Goal: Task Accomplishment & Management: Complete application form

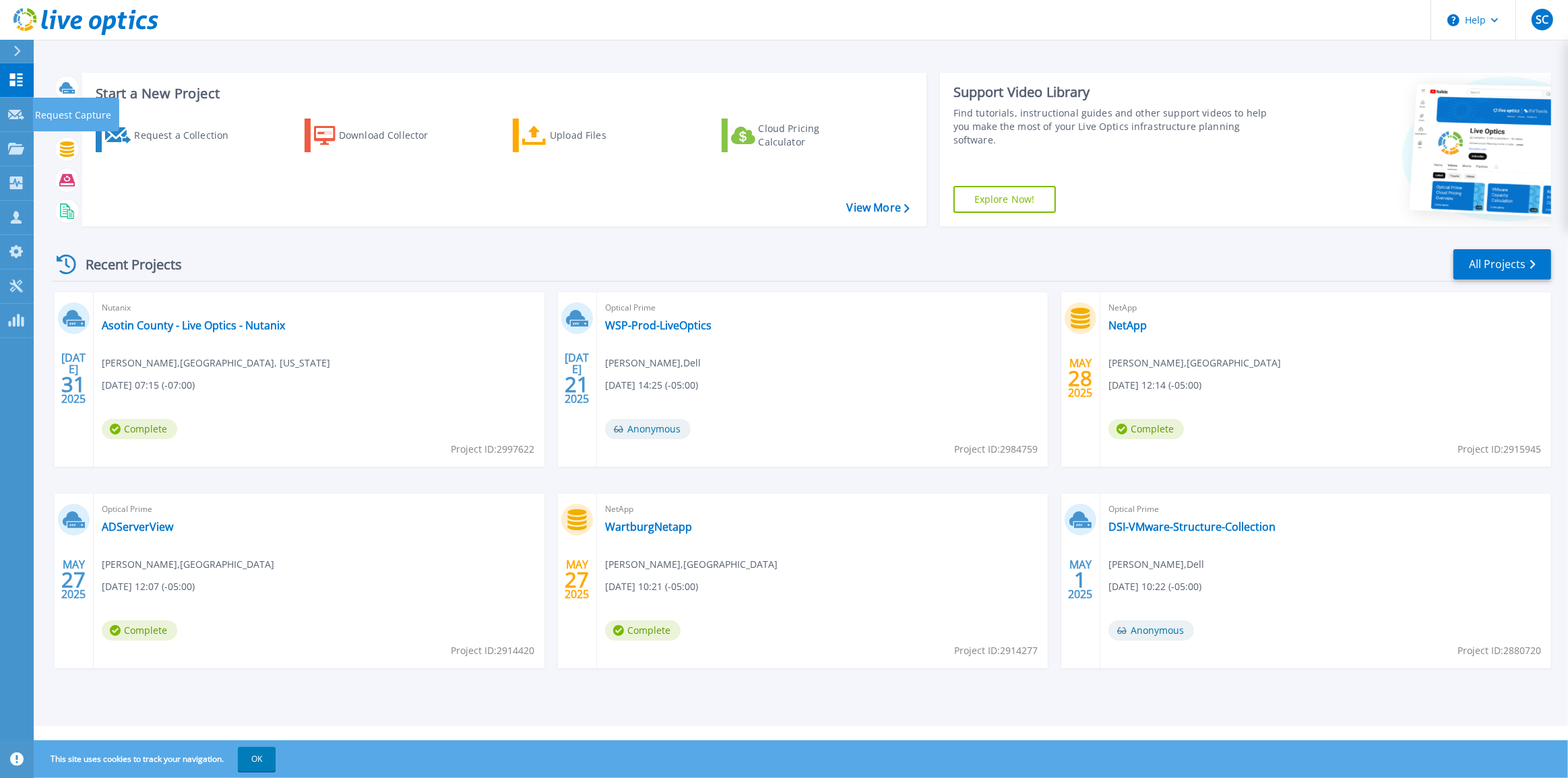
drag, startPoint x: 8, startPoint y: 113, endPoint x: 464, endPoint y: 287, distance: 488.1
click at [8, 113] on icon at bounding box center [16, 115] width 16 height 10
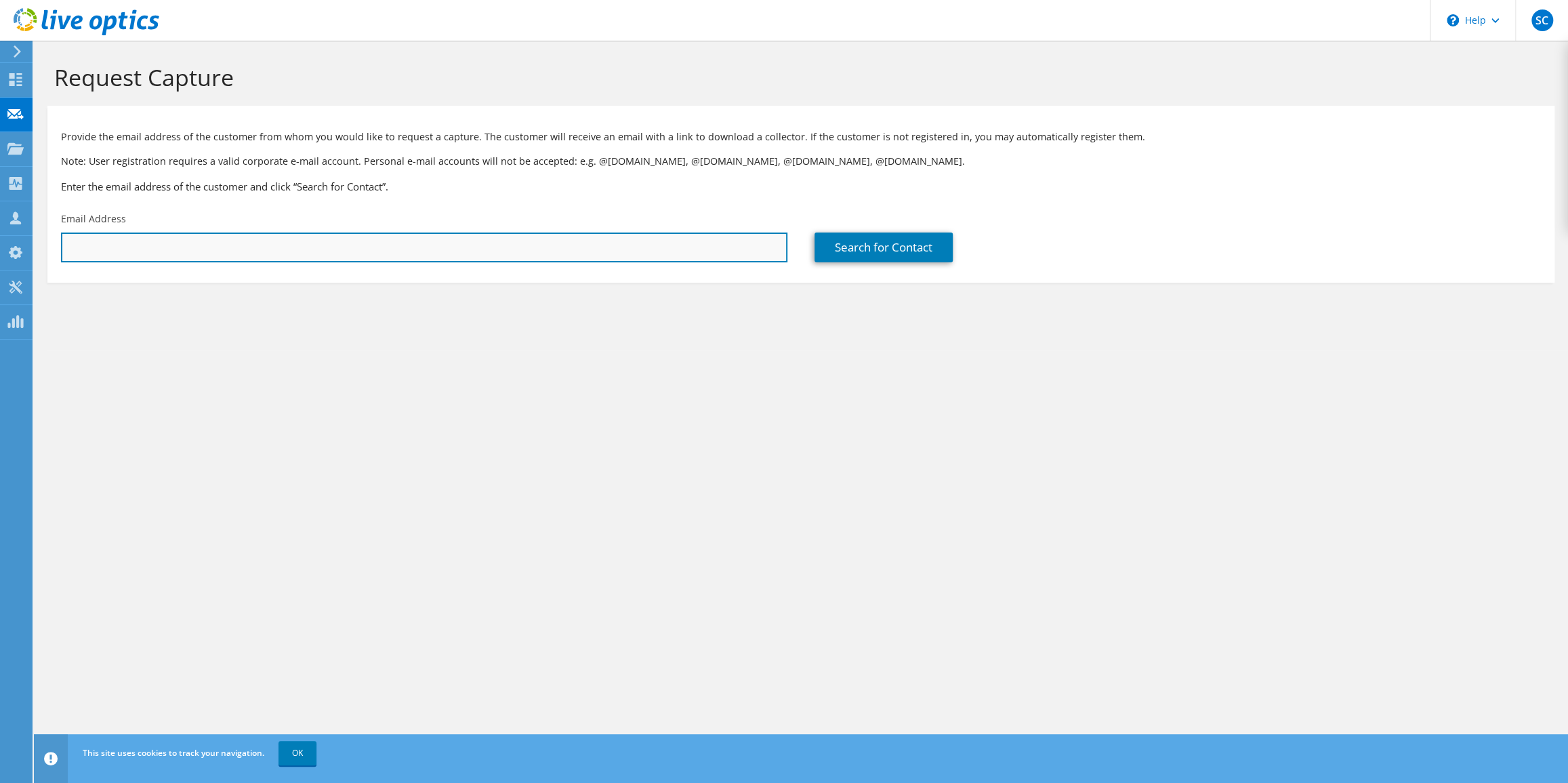
click at [261, 248] on input "text" at bounding box center [424, 247] width 727 height 30
paste input "[PERSON_NAME][EMAIL_ADDRESS][DOMAIN_NAME][PERSON_NAME]"
type input "[PERSON_NAME][EMAIL_ADDRESS][DOMAIN_NAME][PERSON_NAME]"
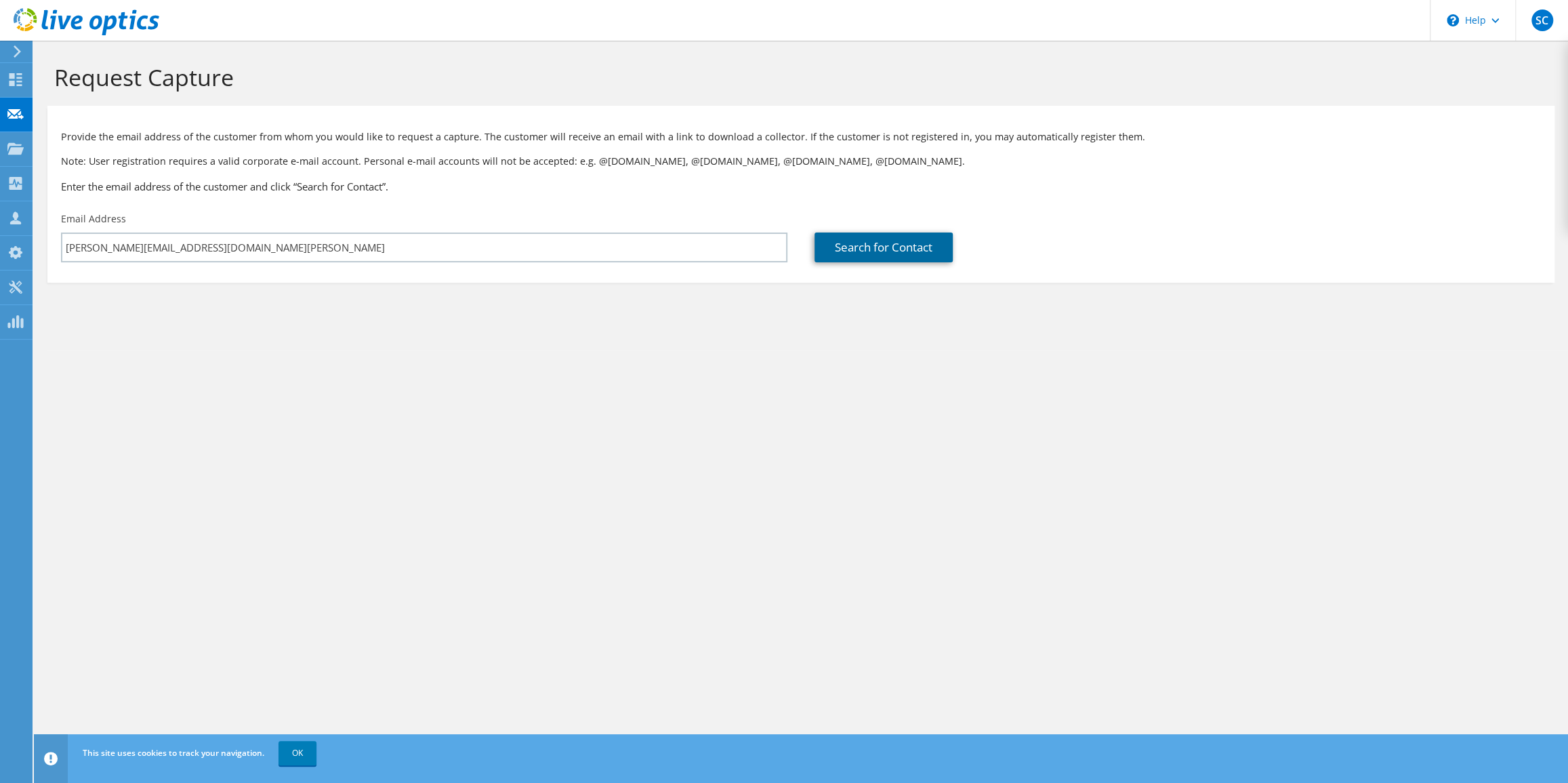
click at [881, 251] on link "Search for Contact" at bounding box center [884, 247] width 138 height 30
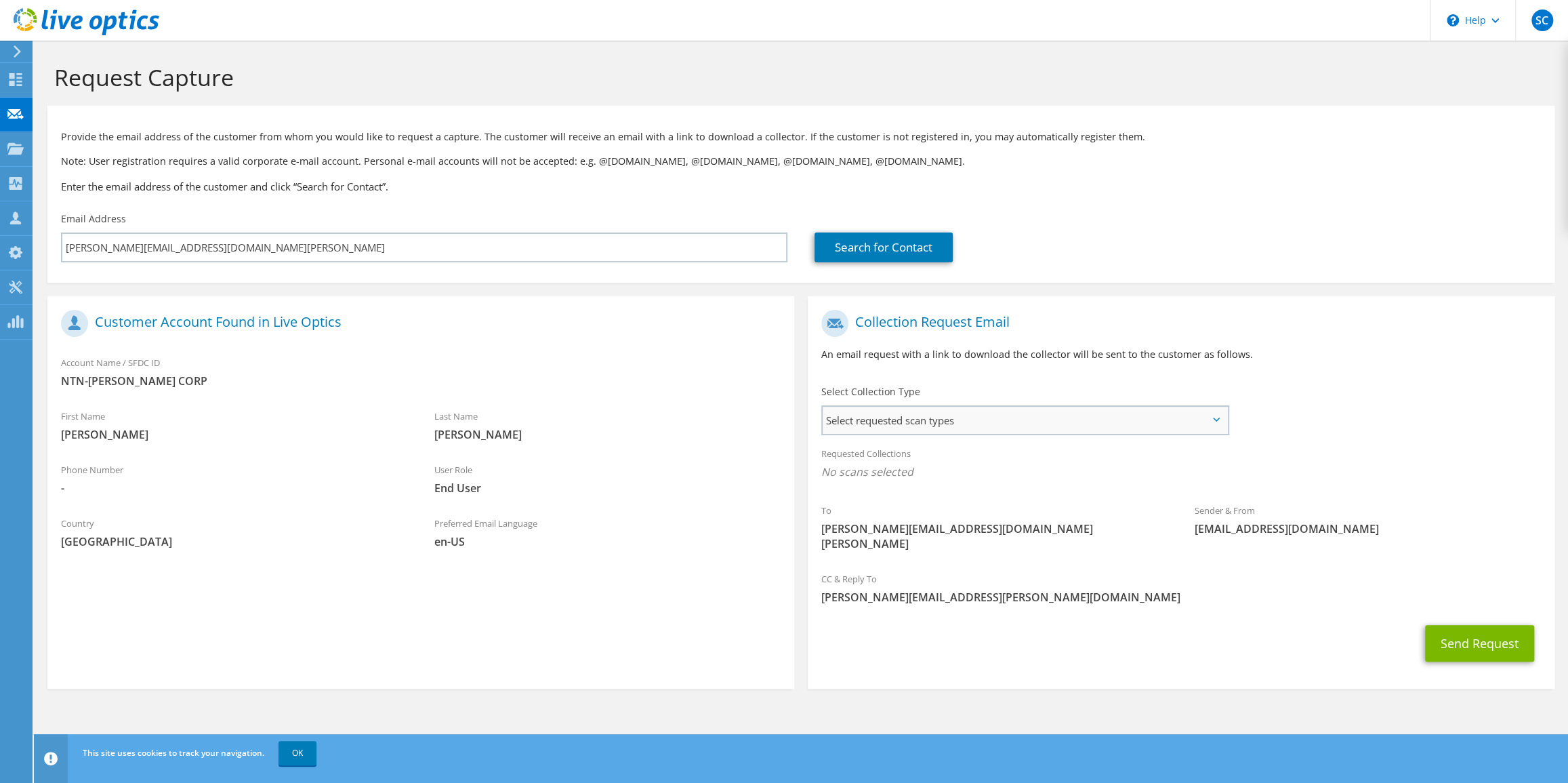
click at [928, 425] on span "Select requested scan types" at bounding box center [1025, 420] width 404 height 27
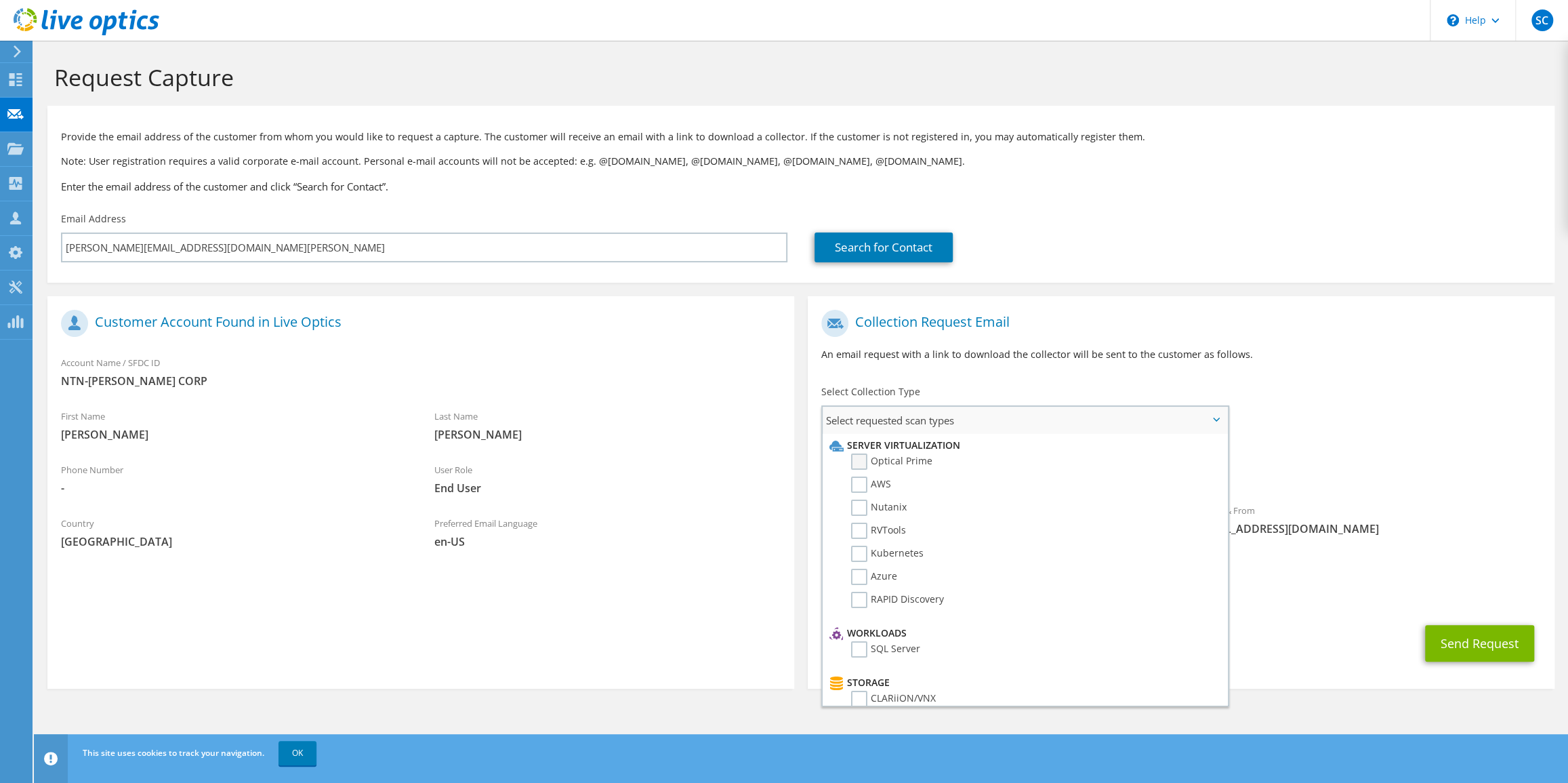
click at [911, 465] on label "Optical Prime" at bounding box center [891, 461] width 82 height 16
click at [0, 0] on input "Optical Prime" at bounding box center [0, 0] width 0 height 0
click at [1266, 419] on div "To sean_bryant@ntn-bower.com Sender & From liveoptics@liveoptics.com" at bounding box center [1181, 435] width 746 height 266
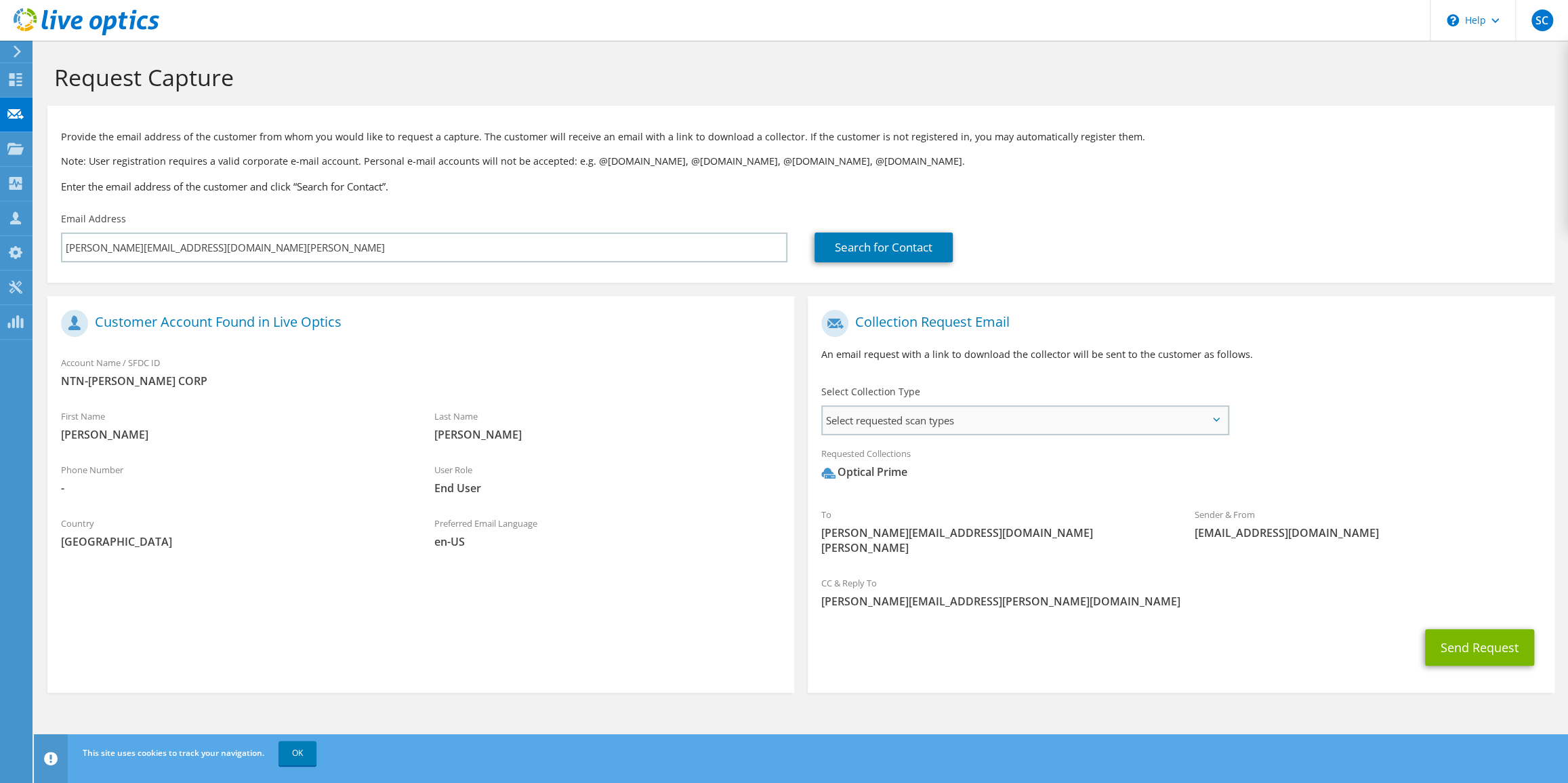
click at [1071, 425] on span "Select requested scan types" at bounding box center [1025, 420] width 404 height 27
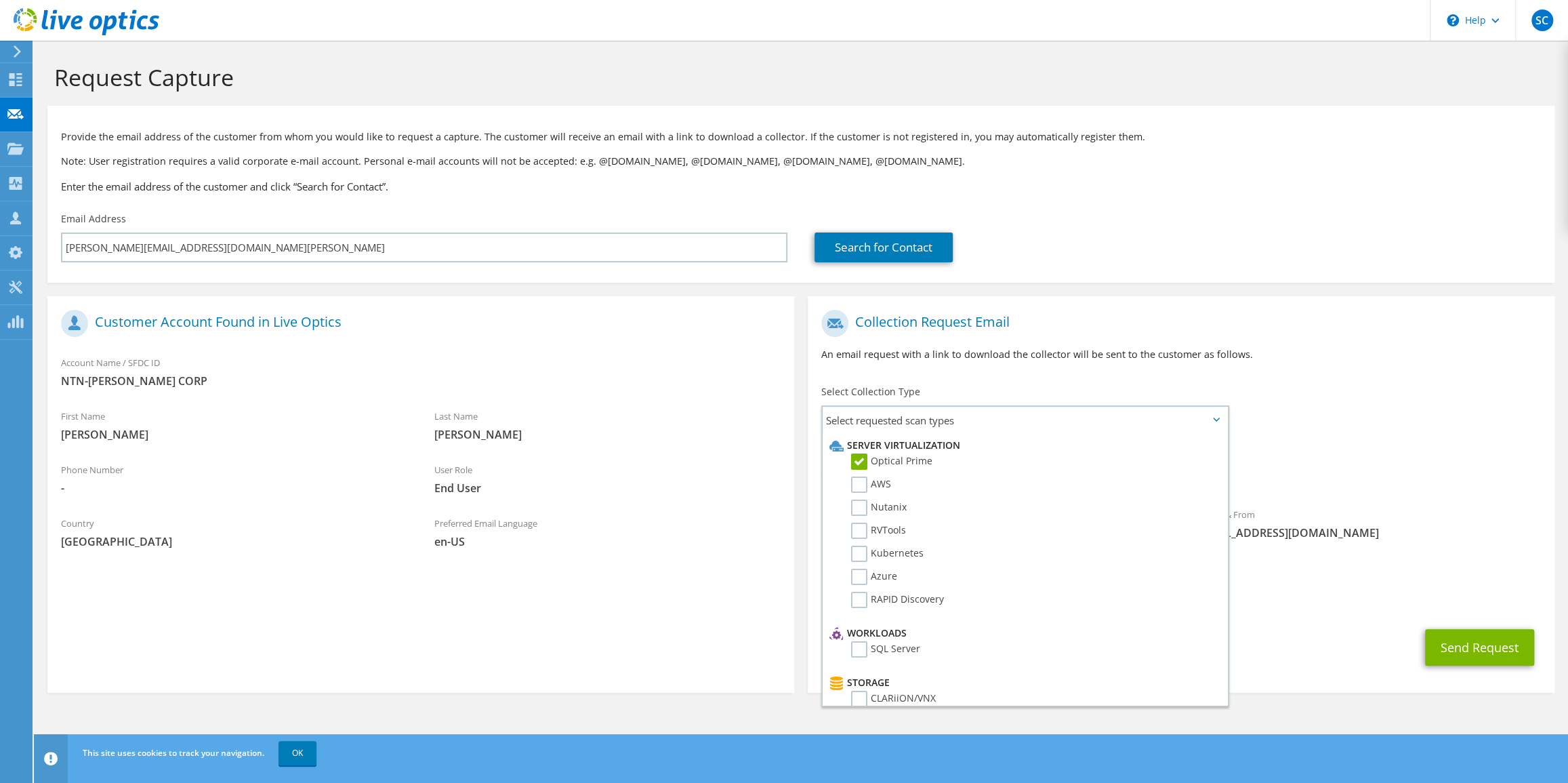
click at [1415, 431] on div "To sean_bryant@ntn-bower.com Sender & From liveoptics@liveoptics.com" at bounding box center [1181, 435] width 746 height 266
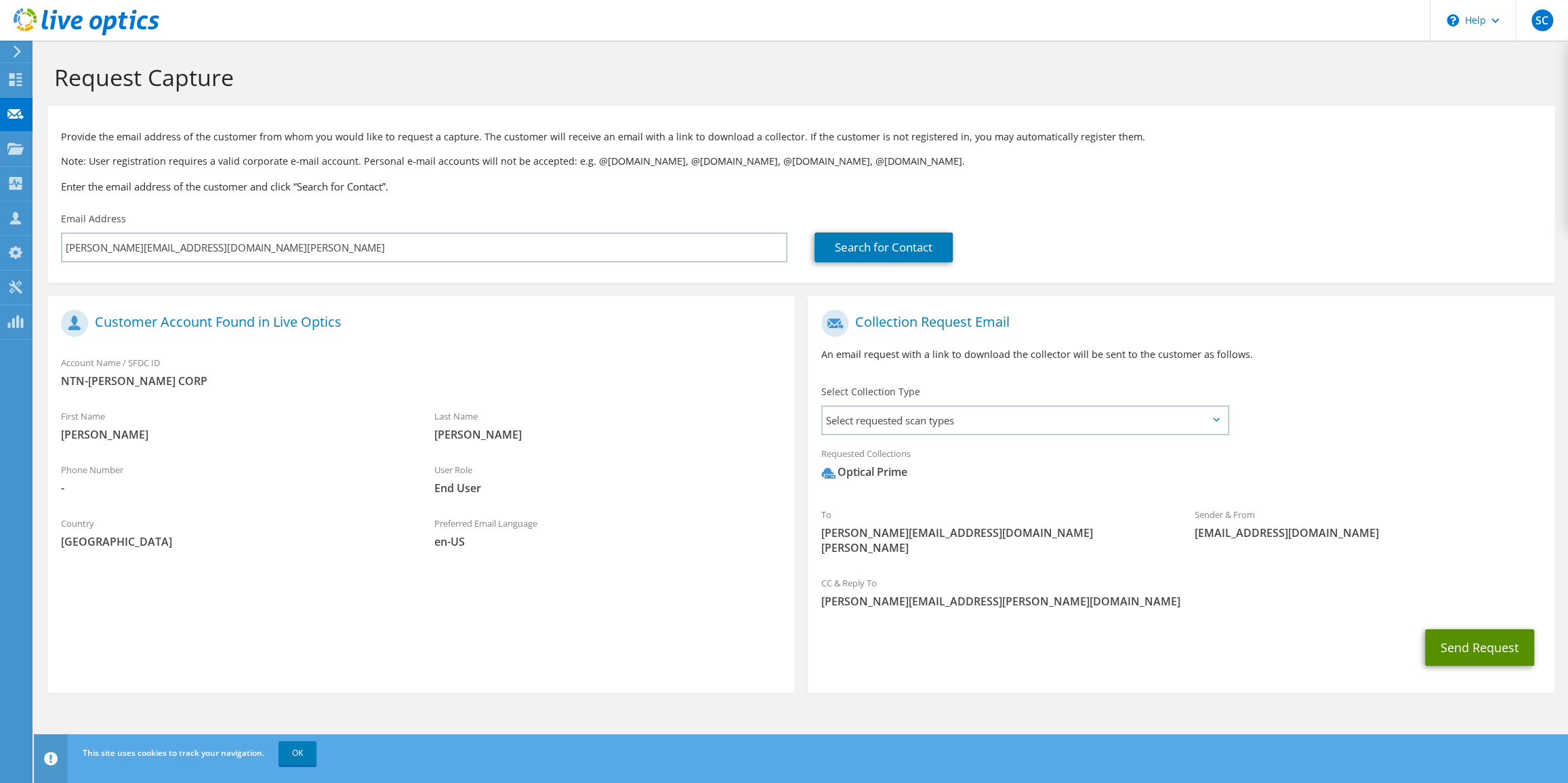
click at [1486, 634] on button "Send Request" at bounding box center [1480, 647] width 109 height 37
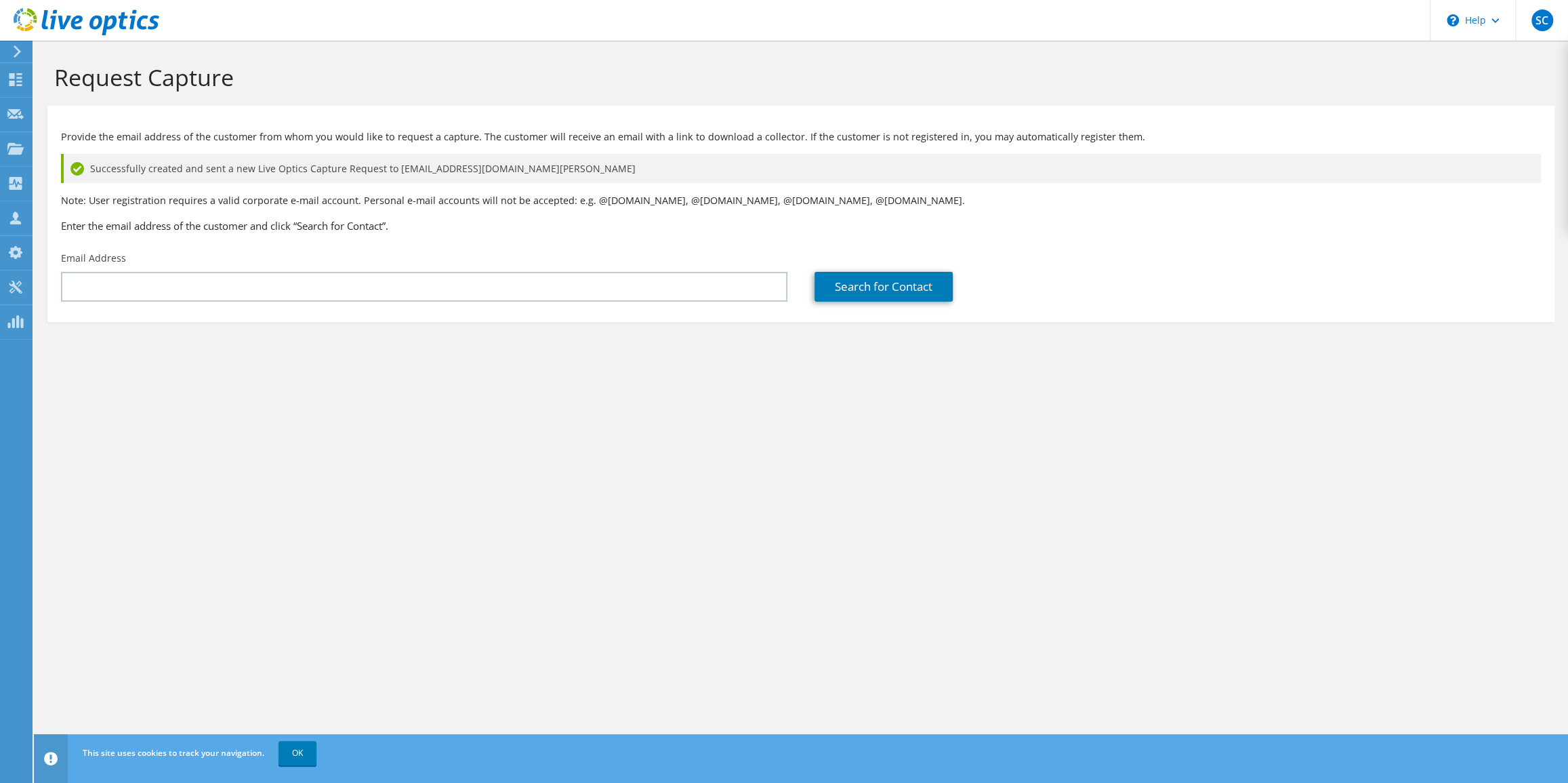
drag, startPoint x: 1288, startPoint y: 416, endPoint x: 1276, endPoint y: 412, distance: 12.6
click at [1293, 416] on div "Request Capture Provide the email address of the customer from whom you would l…" at bounding box center [801, 411] width 1534 height 742
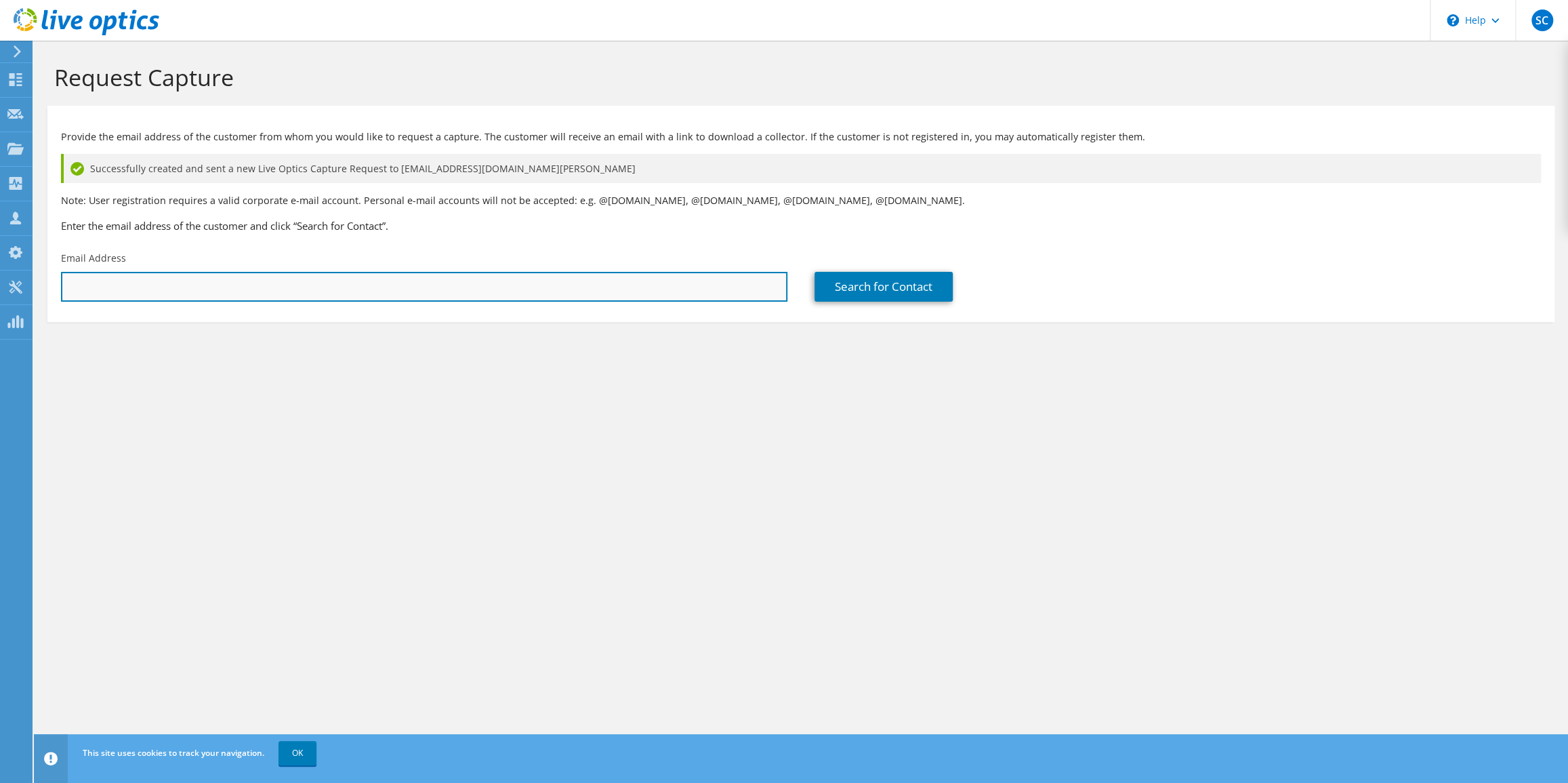
paste input "jim_kennedy@ntn-bower.com"
type input "jim_kennedy@ntn-bower.com"
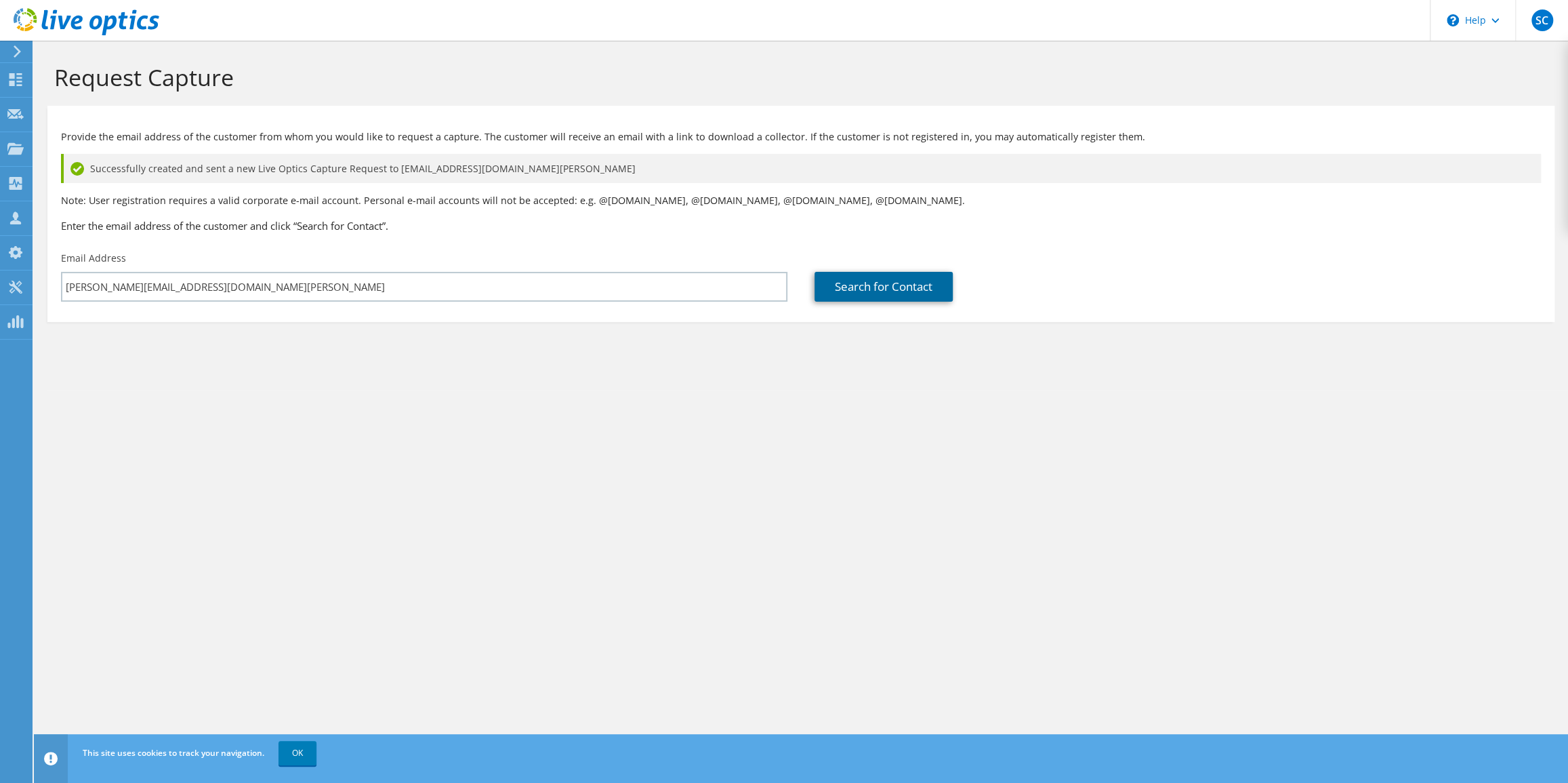
click at [912, 285] on link "Search for Contact" at bounding box center [884, 287] width 138 height 30
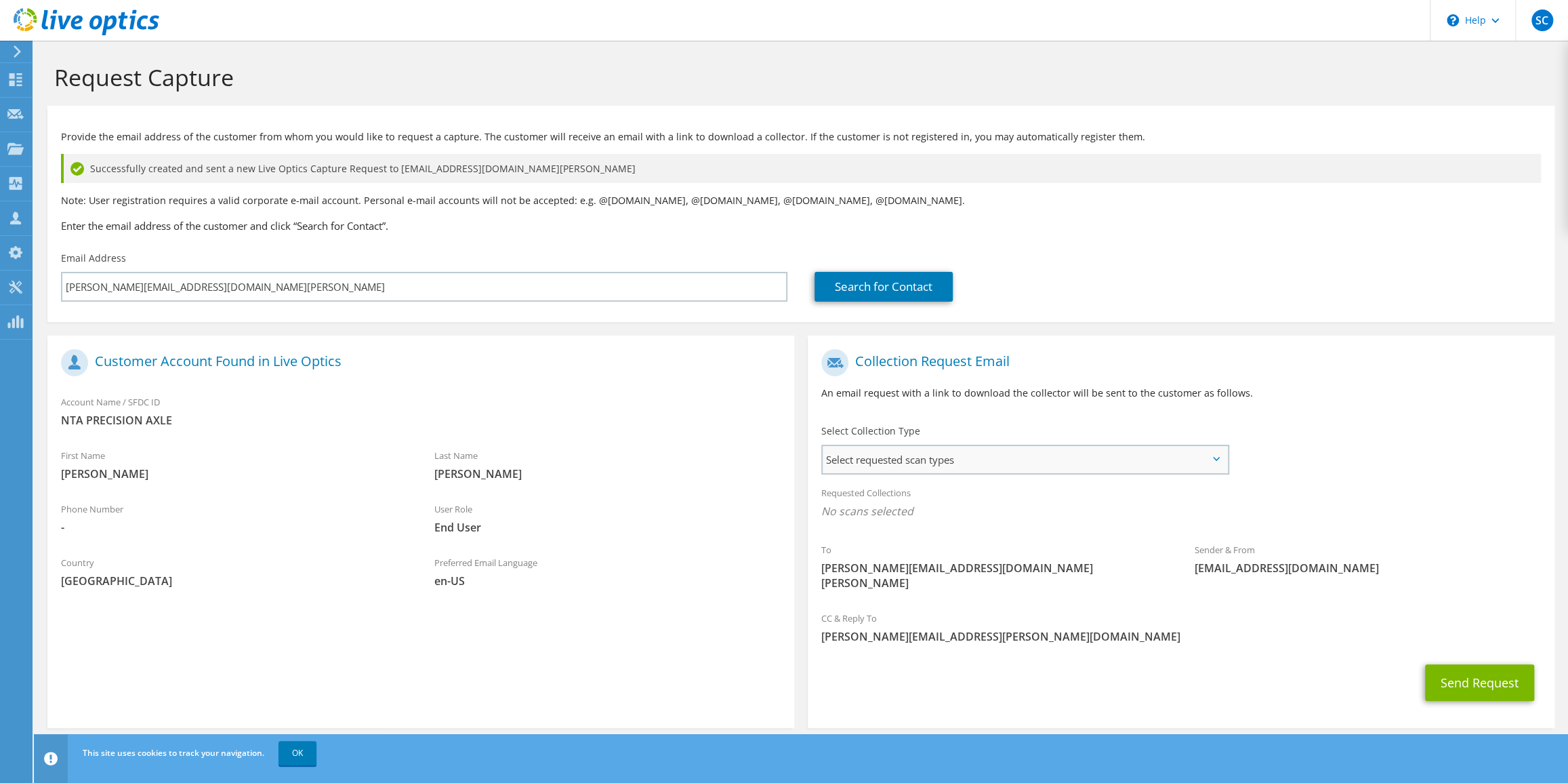
click at [973, 460] on span "Select requested scan types" at bounding box center [1025, 459] width 404 height 27
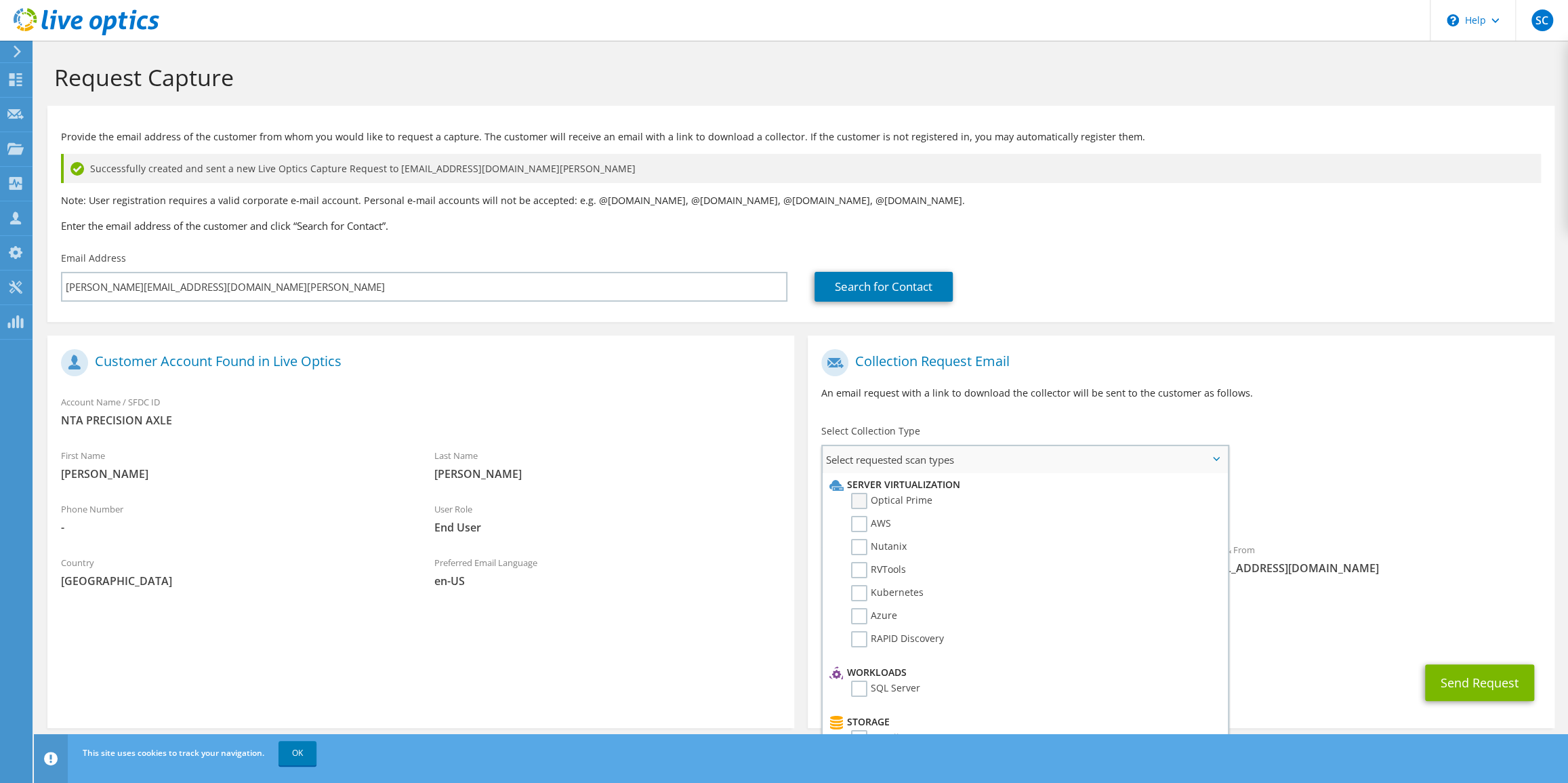
click at [895, 504] on label "Optical Prime" at bounding box center [891, 500] width 82 height 16
click at [0, 0] on input "Optical Prime" at bounding box center [0, 0] width 0 height 0
click at [1305, 483] on div "Requested Collections No scans selected Optical Prime" at bounding box center [1181, 506] width 746 height 55
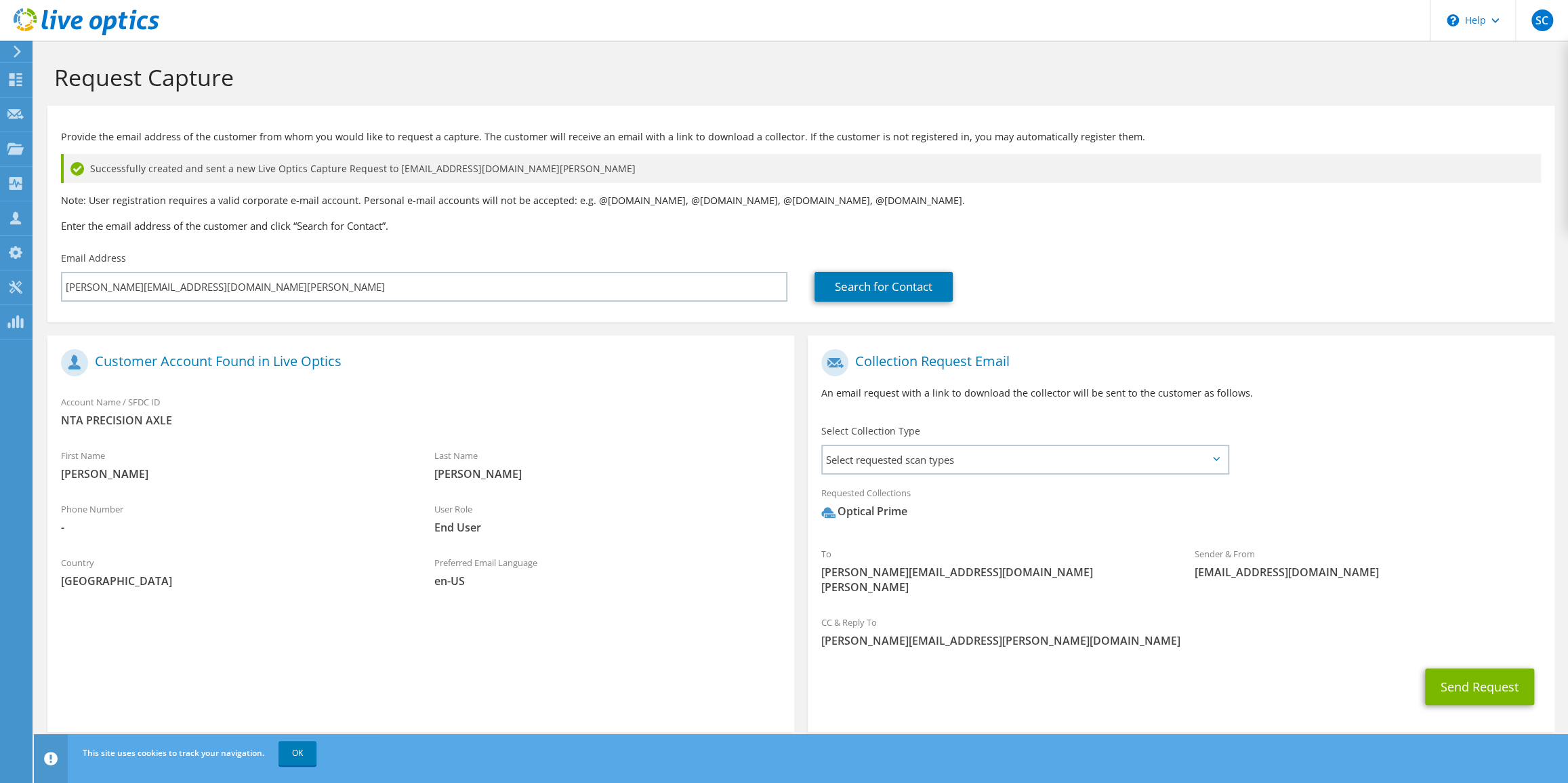
click at [1236, 662] on div "Send Request" at bounding box center [1181, 686] width 746 height 50
click at [1451, 678] on button "Send Request" at bounding box center [1480, 686] width 109 height 37
